Goal: Task Accomplishment & Management: Manage account settings

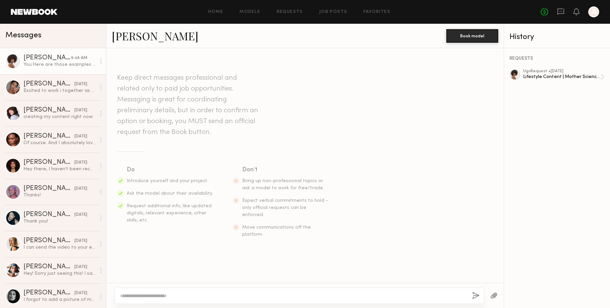
scroll to position [465, 0]
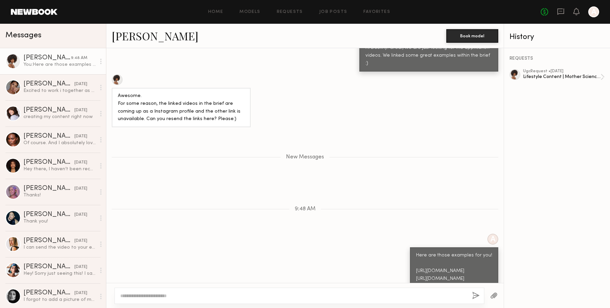
click at [297, 9] on div "Home Models Requests Job Posts Favorites Sign Out No fees up to $5,000 A" at bounding box center [328, 11] width 542 height 11
click at [327, 11] on link "Job Posts" at bounding box center [333, 12] width 28 height 4
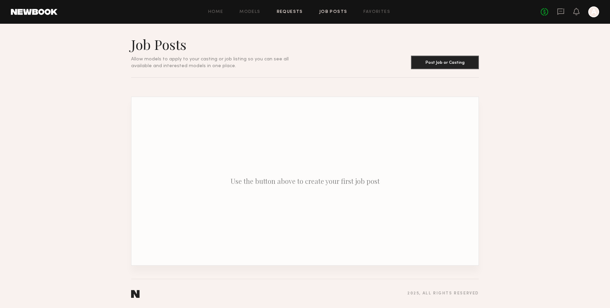
click at [290, 11] on link "Requests" at bounding box center [290, 12] width 26 height 4
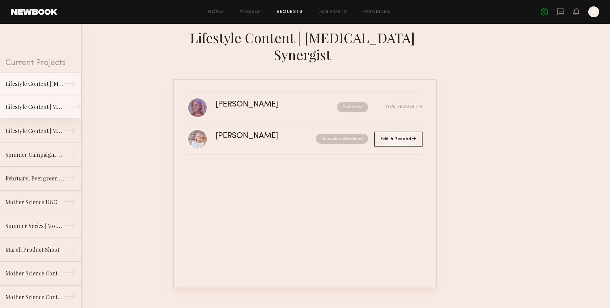
click at [32, 110] on div "Lifestyle Content | Molecular Hero Serum" at bounding box center [34, 107] width 59 height 8
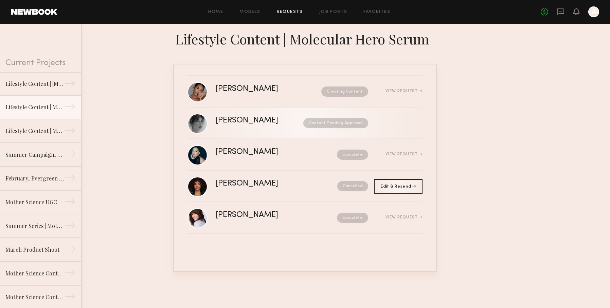
click at [234, 120] on div "[PERSON_NAME]" at bounding box center [253, 121] width 75 height 8
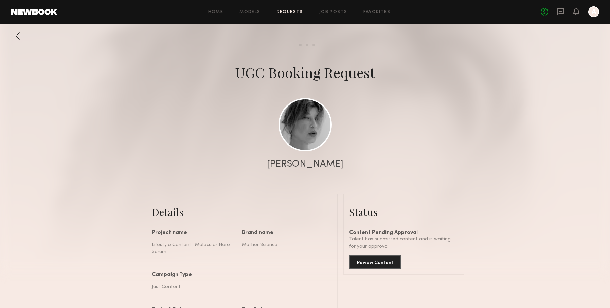
scroll to position [225, 0]
click at [381, 259] on button "Review Content" at bounding box center [375, 262] width 52 height 14
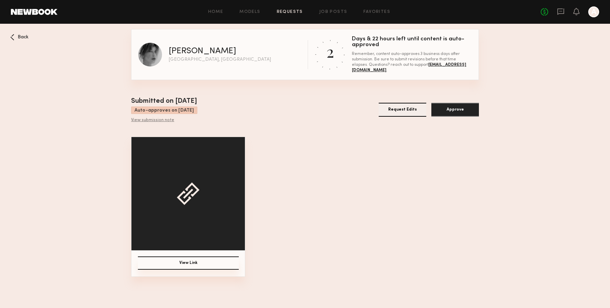
click at [201, 258] on button "View Link" at bounding box center [188, 263] width 101 height 13
click at [297, 10] on link "Requests" at bounding box center [290, 12] width 26 height 4
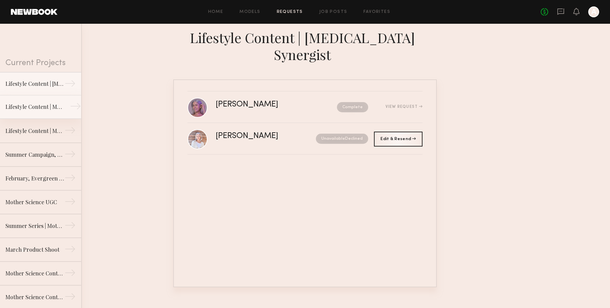
click at [42, 110] on div "Lifestyle Content | Molecular Hero Serum" at bounding box center [34, 107] width 59 height 8
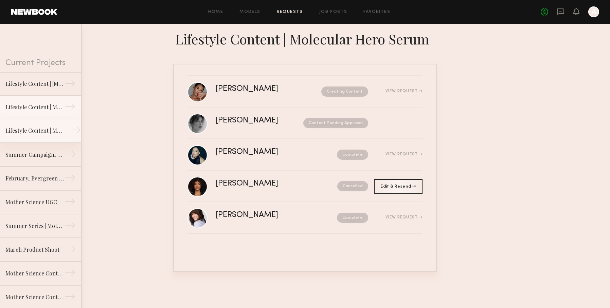
click at [47, 133] on div "Lifestyle Content | Mother Science, Molecular Genesis" at bounding box center [34, 131] width 59 height 8
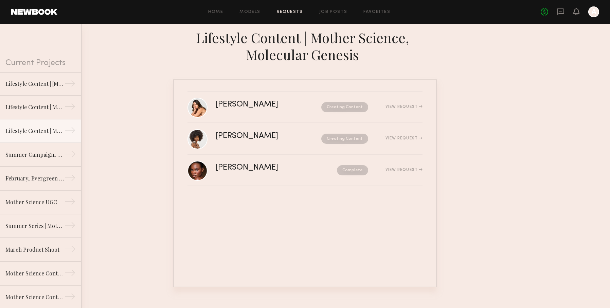
click at [262, 135] on div "[PERSON_NAME]" at bounding box center [258, 136] width 84 height 8
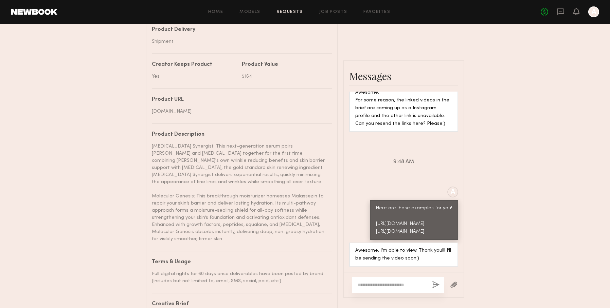
scroll to position [396, 0]
